Goal: Navigation & Orientation: Find specific page/section

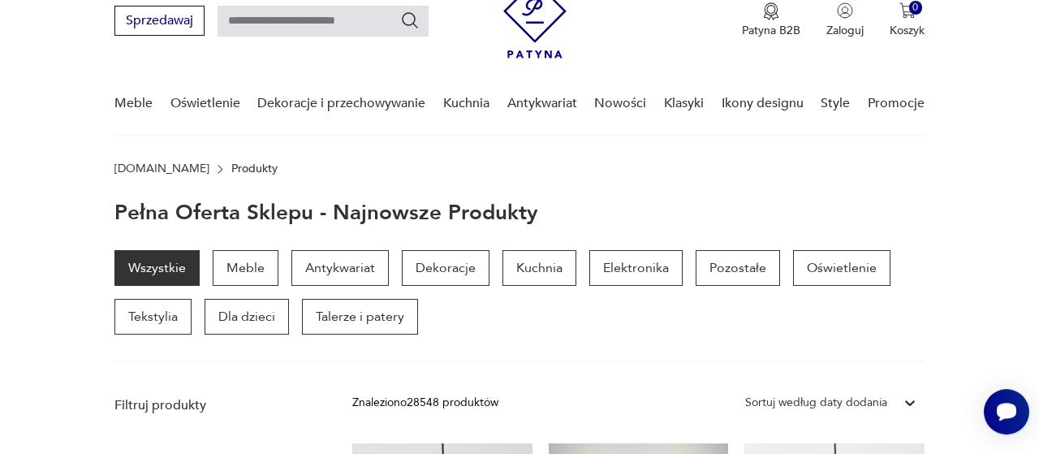
scroll to position [55, 0]
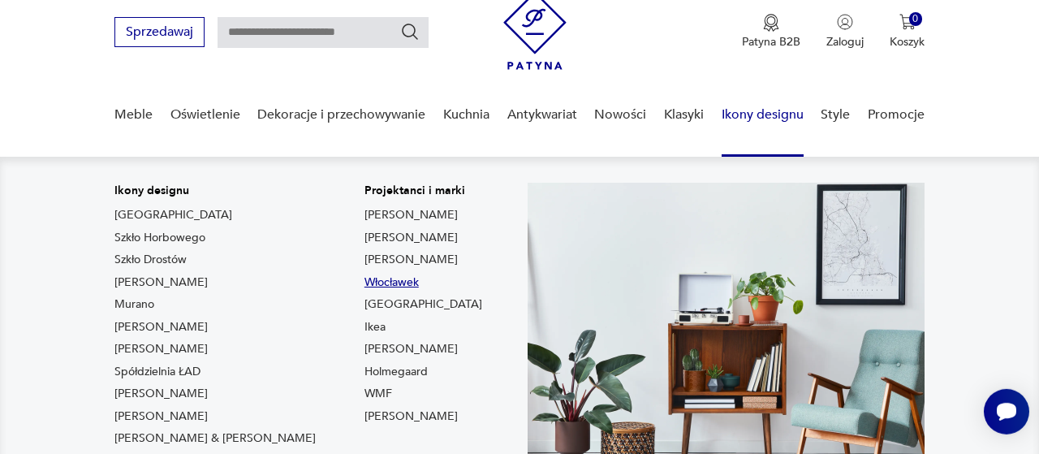
click at [364, 284] on link "Włocławek" at bounding box center [391, 282] width 54 height 16
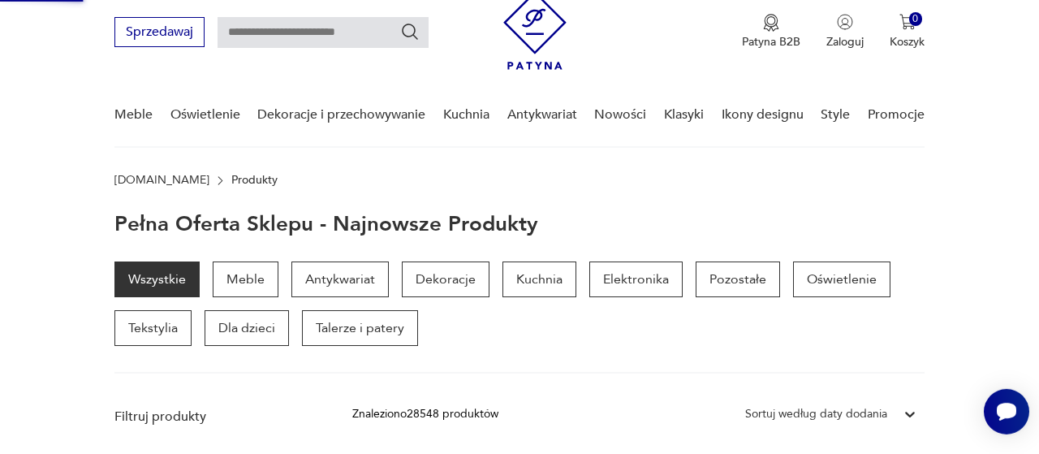
type input "*********"
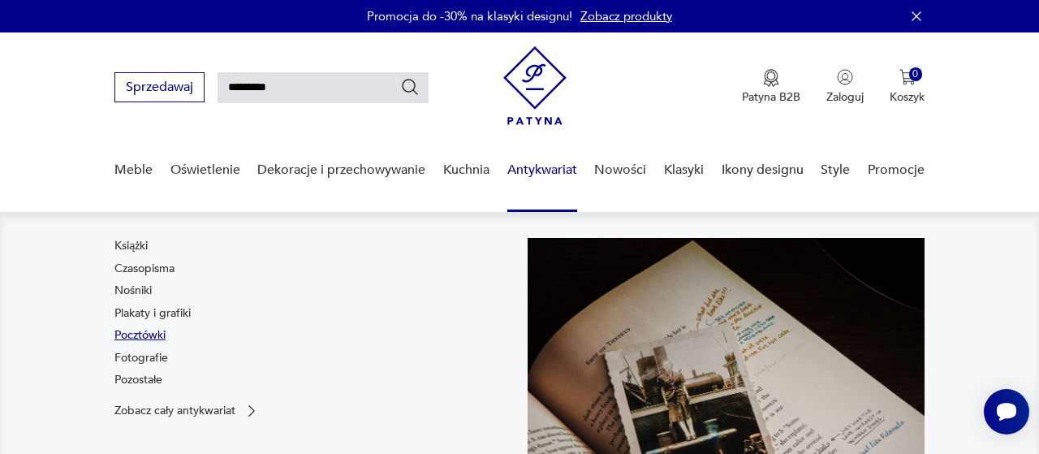
click at [155, 335] on link "Pocztówki" at bounding box center [139, 335] width 51 height 16
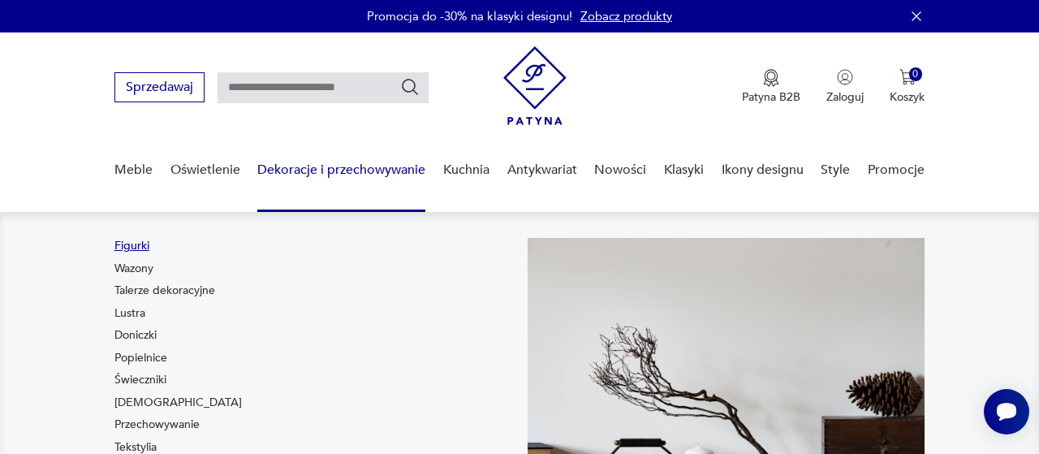
click at [141, 246] on link "Figurki" at bounding box center [131, 246] width 35 height 16
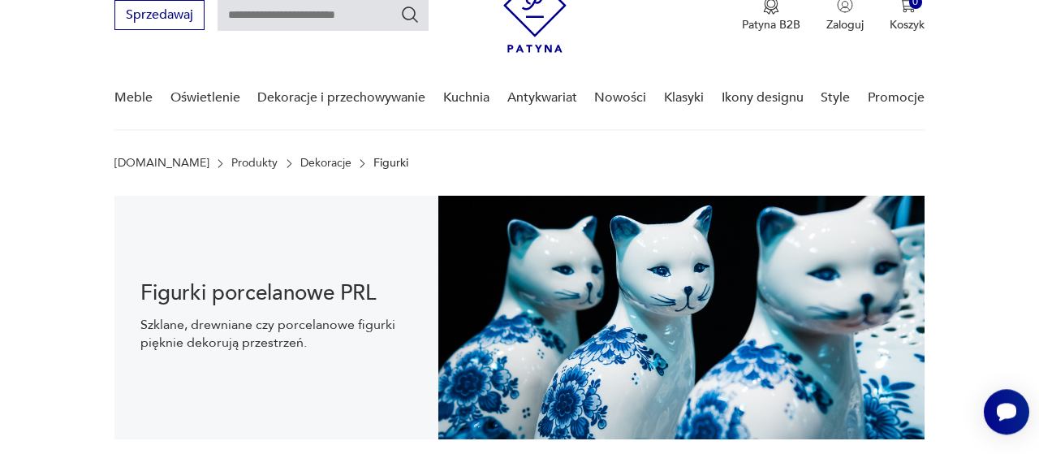
scroll to position [9, 0]
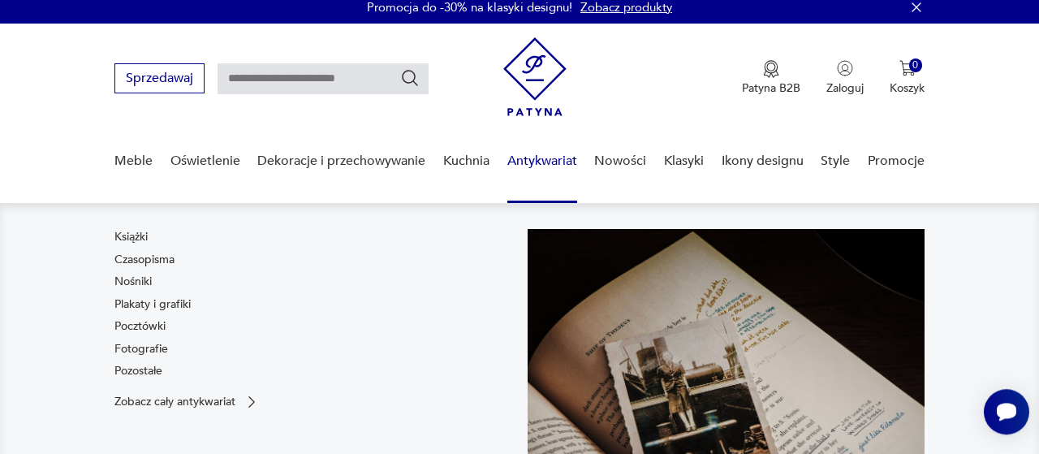
click at [545, 162] on link "Antykwariat" at bounding box center [542, 161] width 70 height 63
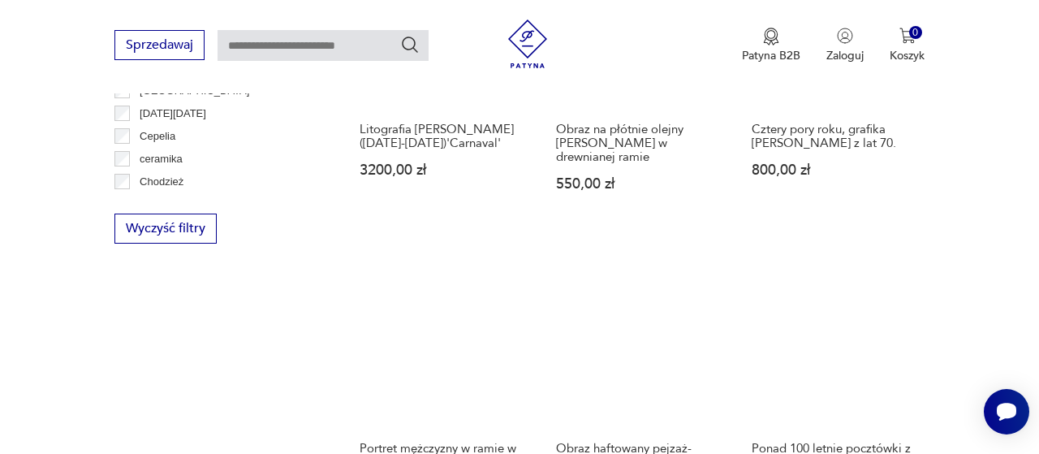
scroll to position [160, 0]
